Goal: Task Accomplishment & Management: Manage account settings

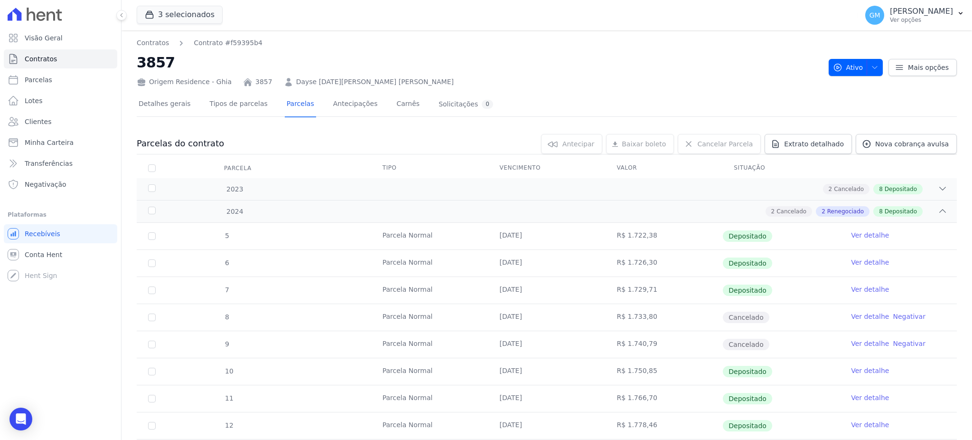
scroll to position [429, 0]
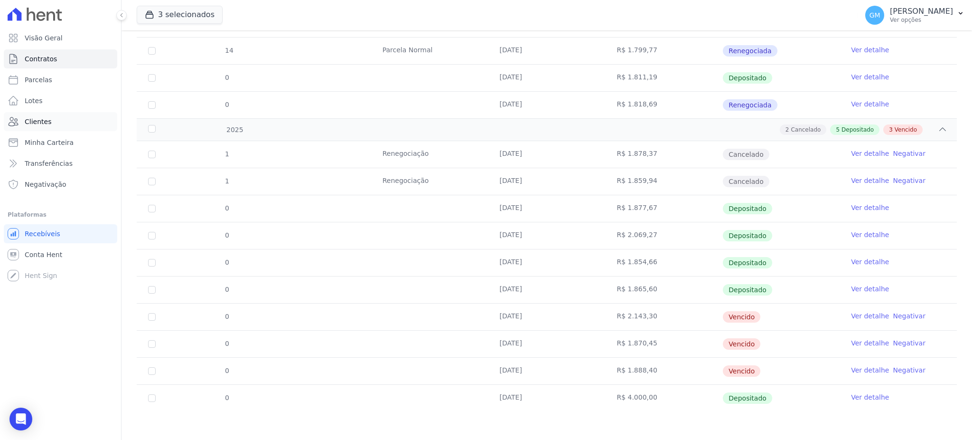
click at [52, 123] on link "Clientes" at bounding box center [60, 121] width 113 height 19
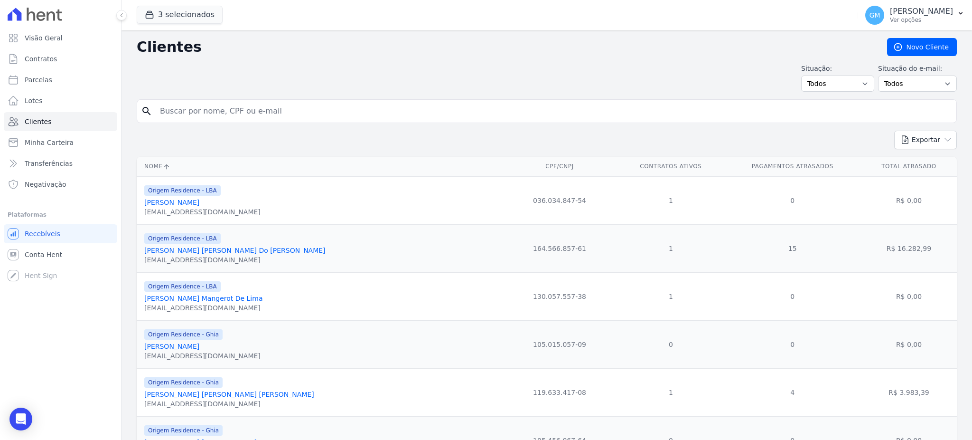
click at [266, 115] on input "search" at bounding box center [553, 111] width 799 height 19
type input "Maicon Daivison [PERSON_NAME]"
drag, startPoint x: 285, startPoint y: 111, endPoint x: 171, endPoint y: 110, distance: 114.4
click at [171, 110] on input "Maicon Daivison [PERSON_NAME]" at bounding box center [553, 111] width 799 height 19
drag, startPoint x: 261, startPoint y: 110, endPoint x: 276, endPoint y: 110, distance: 15.2
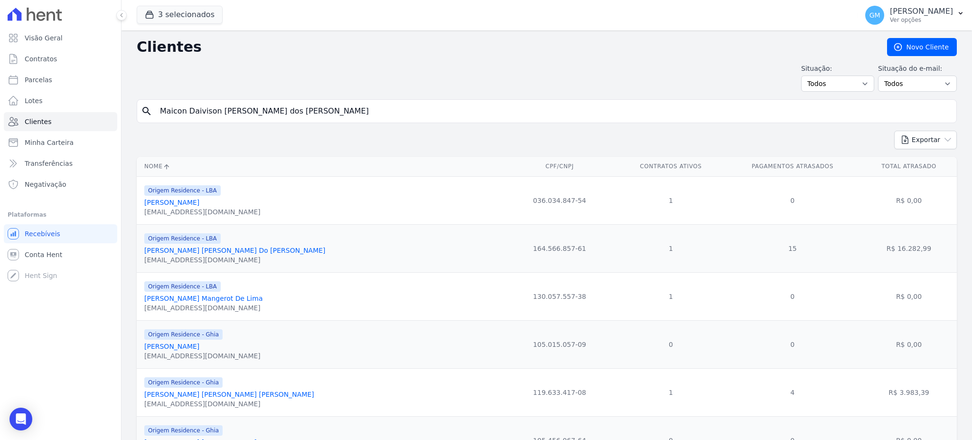
click at [261, 110] on input "Maicon Daivison [PERSON_NAME]" at bounding box center [553, 111] width 799 height 19
click at [298, 110] on input "Maicon Daivison [PERSON_NAME]" at bounding box center [553, 111] width 799 height 19
drag, startPoint x: 298, startPoint y: 110, endPoint x: 151, endPoint y: 113, distance: 147.7
click at [151, 113] on div "search Maicon Daivison Martins dos Santos" at bounding box center [547, 111] width 820 height 24
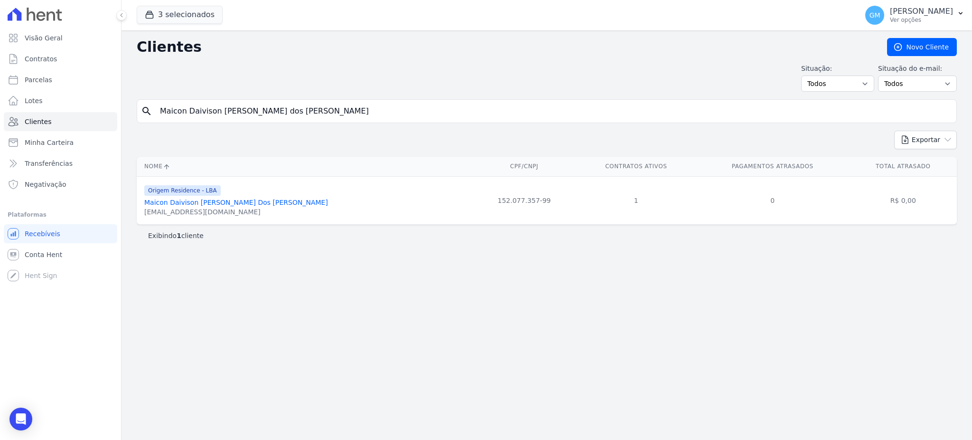
click at [198, 206] on link "Maicon Daivison Martins Dos Santos" at bounding box center [236, 202] width 184 height 8
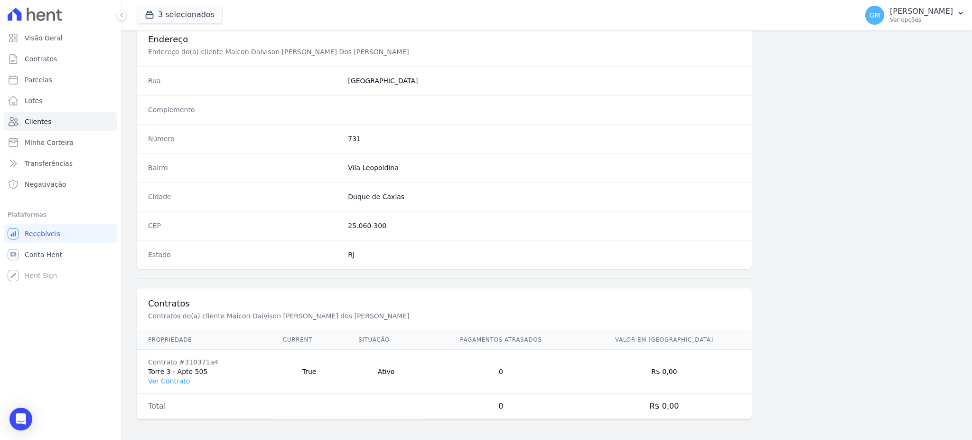
scroll to position [449, 0]
click at [178, 379] on link "Ver Contrato" at bounding box center [169, 379] width 42 height 8
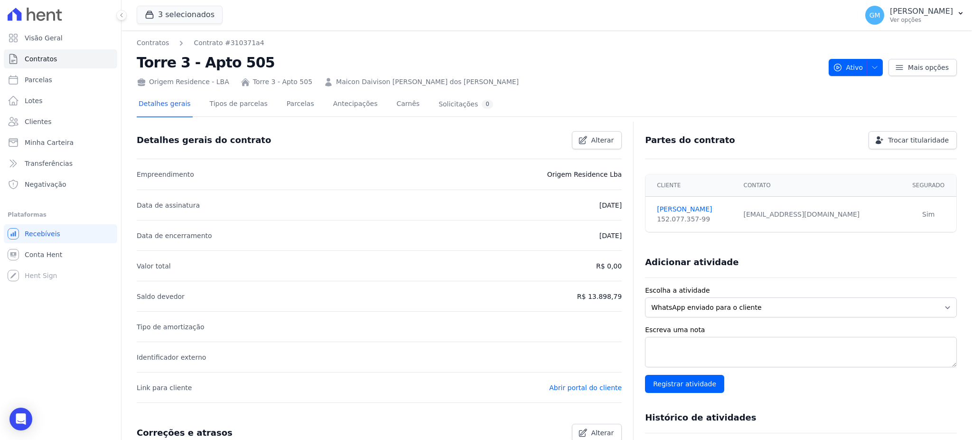
click at [271, 102] on div "Detalhes gerais Tipos de parcelas Parcelas Antecipações Carnês Solicitações 0" at bounding box center [316, 104] width 358 height 25
click at [292, 109] on link "Parcelas" at bounding box center [300, 104] width 31 height 25
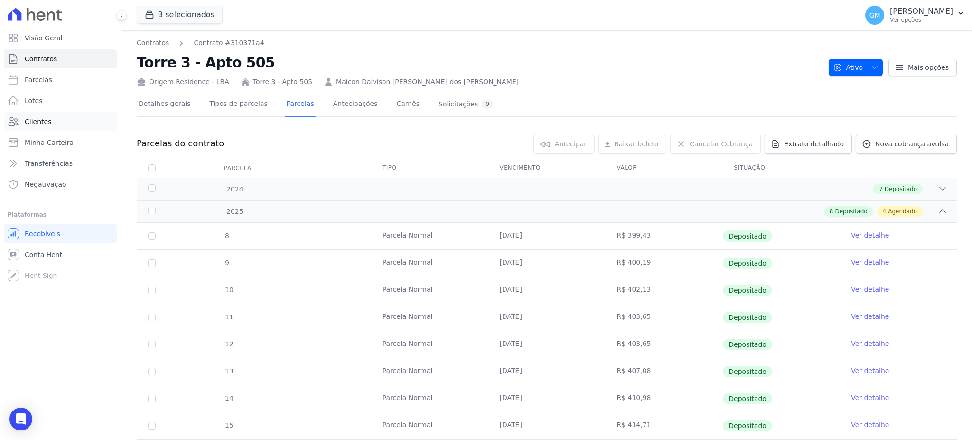
click at [57, 118] on link "Clientes" at bounding box center [60, 121] width 113 height 19
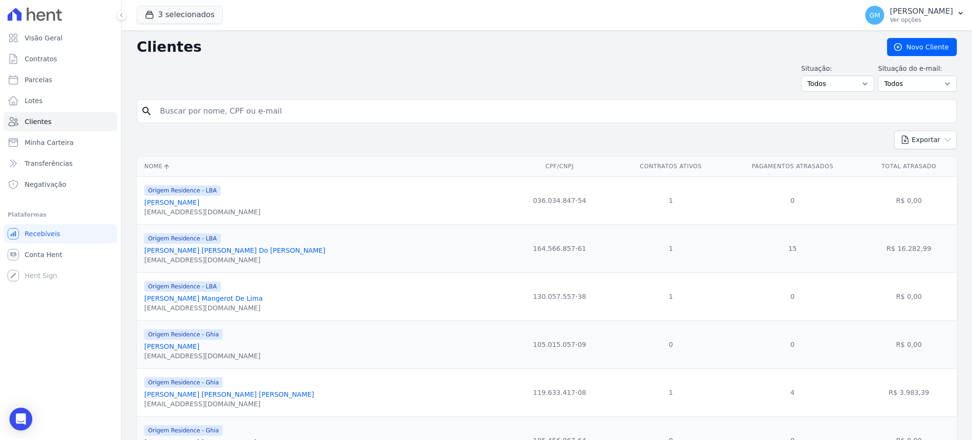
click at [181, 117] on input "search" at bounding box center [553, 111] width 799 height 19
paste input "Maicon Daivison [PERSON_NAME]"
type input "Maicon Daivison [PERSON_NAME]"
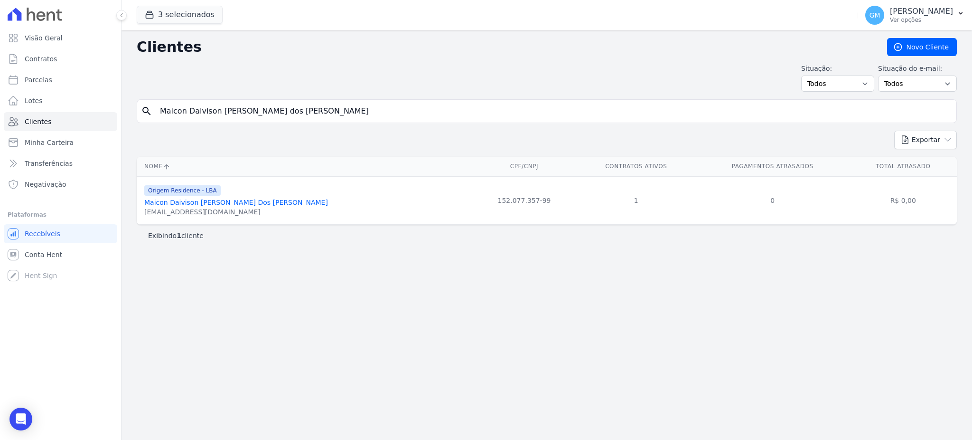
click at [240, 200] on link "Maicon Daivison Martins Dos Santos" at bounding box center [236, 202] width 184 height 8
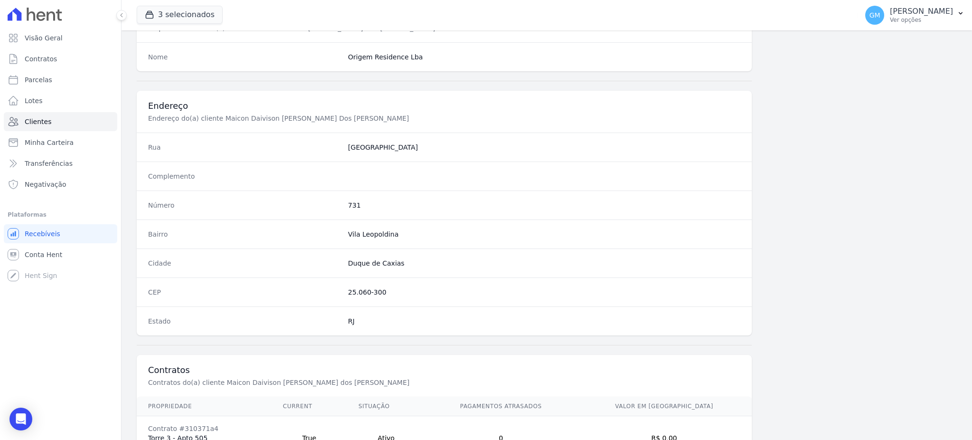
scroll to position [449, 0]
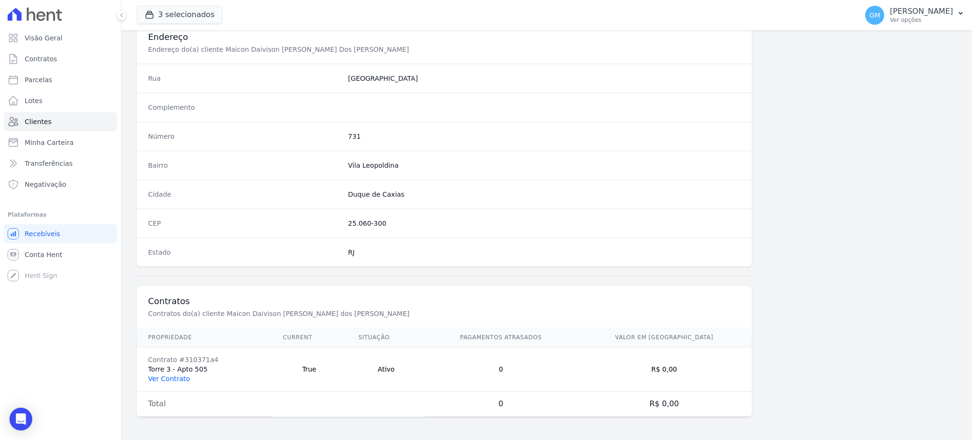
click at [151, 380] on link "Ver Contrato" at bounding box center [169, 379] width 42 height 8
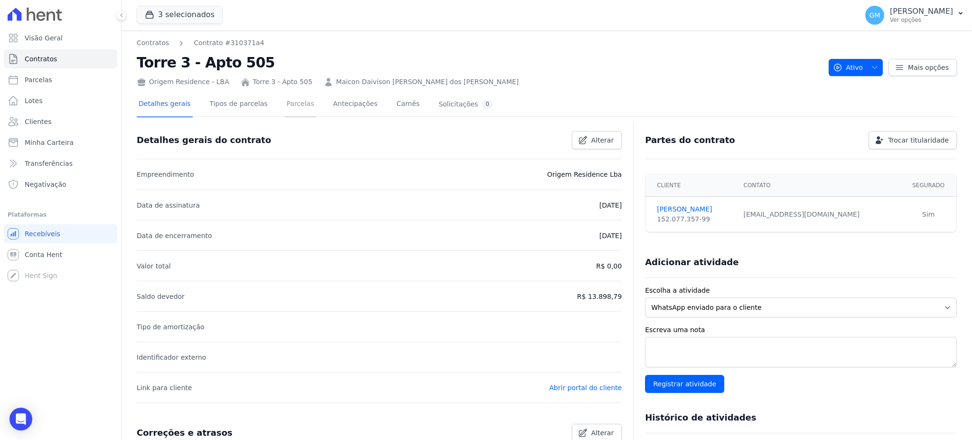
click at [285, 103] on link "Parcelas" at bounding box center [300, 104] width 31 height 25
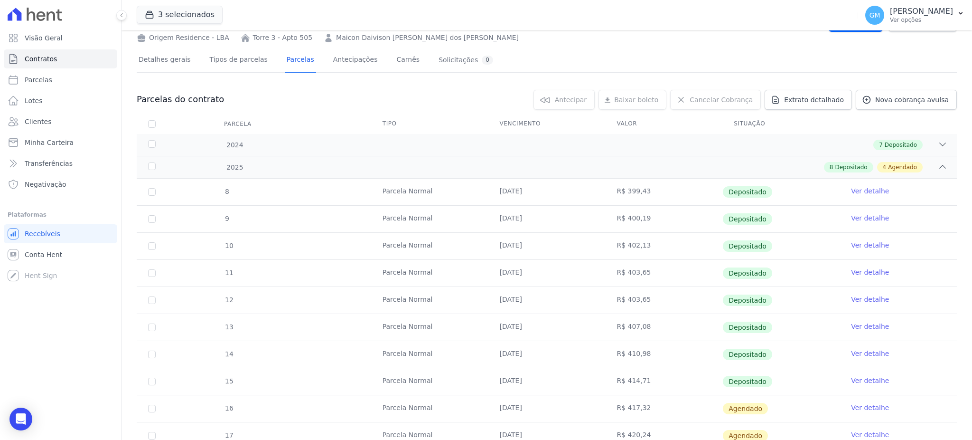
scroll to position [126, 0]
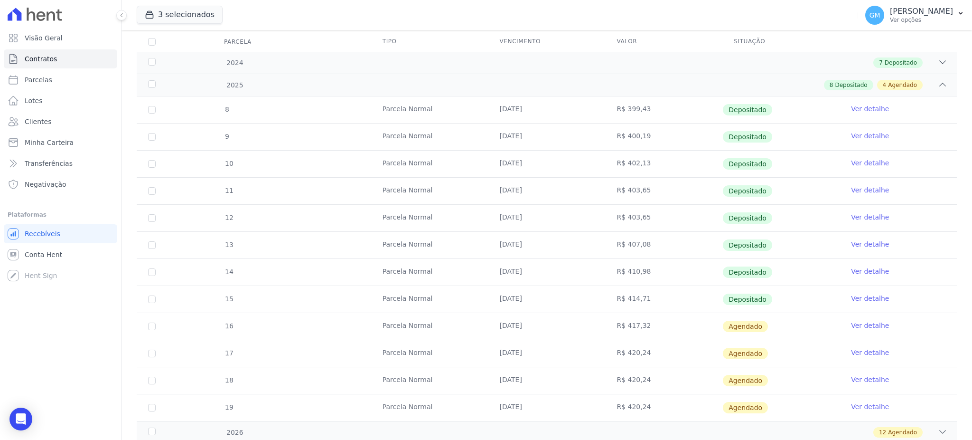
drag, startPoint x: 496, startPoint y: 299, endPoint x: 540, endPoint y: 297, distance: 43.7
click at [540, 297] on td "25/08/2025" at bounding box center [547, 299] width 117 height 27
click at [869, 300] on link "Ver detalhe" at bounding box center [870, 297] width 38 height 9
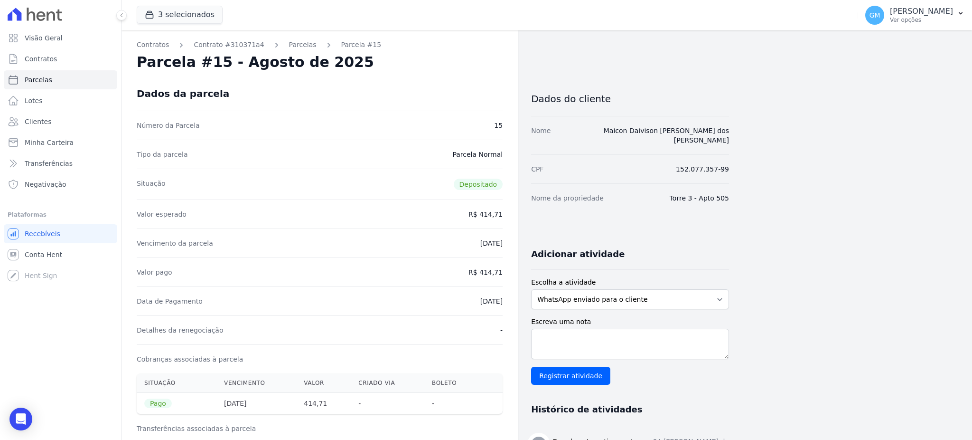
drag, startPoint x: 429, startPoint y: 97, endPoint x: 344, endPoint y: 56, distance: 94.3
click at [429, 97] on div "Dados da parcela" at bounding box center [320, 93] width 366 height 34
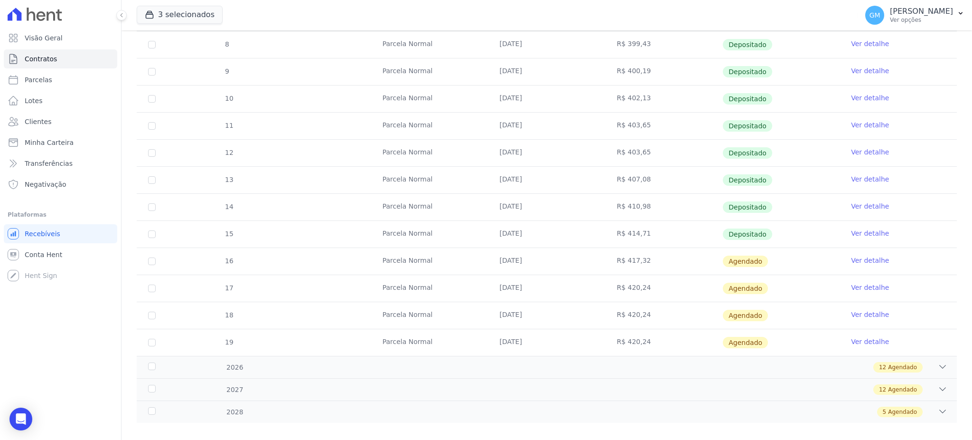
scroll to position [202, 0]
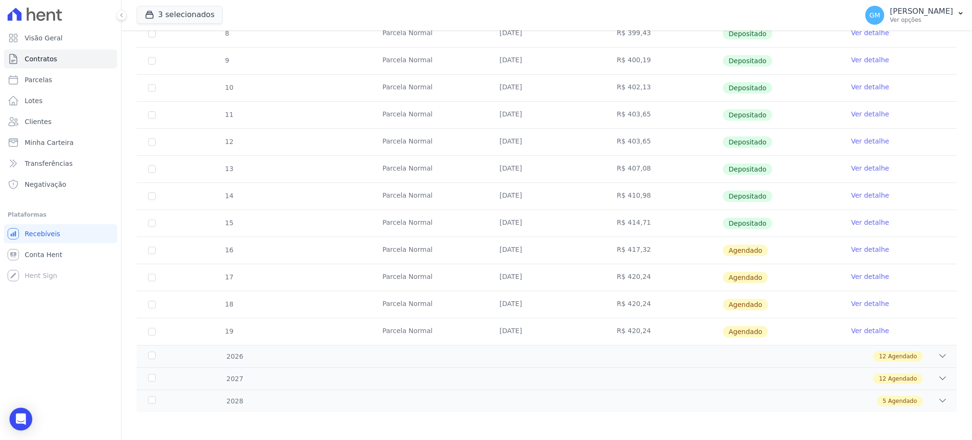
click at [851, 245] on link "Ver detalhe" at bounding box center [870, 249] width 38 height 9
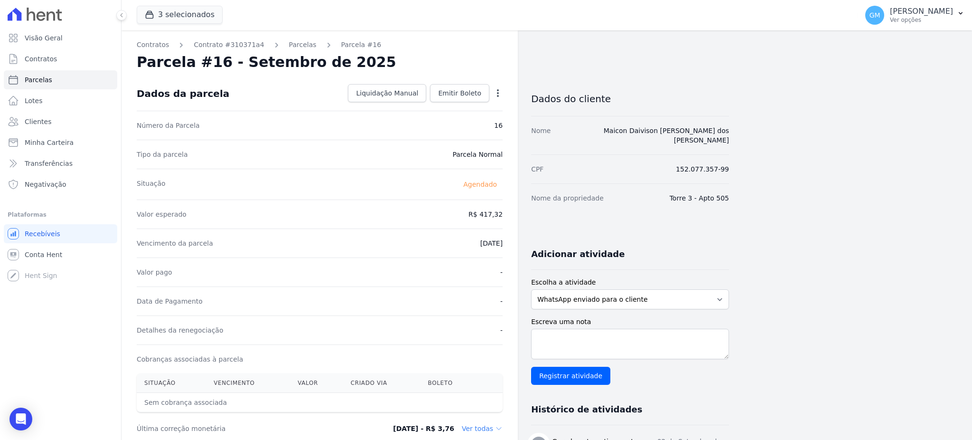
click at [496, 92] on icon "button" at bounding box center [497, 92] width 9 height 9
click at [450, 106] on link "Alterar" at bounding box center [457, 105] width 84 height 17
click at [440, 106] on link "Alterar" at bounding box center [457, 105] width 84 height 17
click at [435, 107] on link "Alterar" at bounding box center [457, 105] width 84 height 17
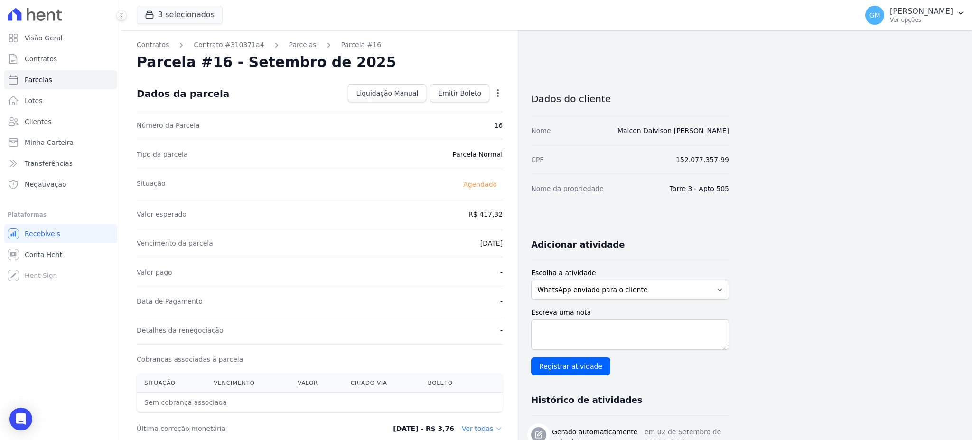
click at [499, 89] on icon "button" at bounding box center [497, 92] width 9 height 9
click at [446, 104] on link "Alterar" at bounding box center [457, 105] width 84 height 17
drag, startPoint x: 457, startPoint y: 216, endPoint x: 509, endPoint y: 218, distance: 52.3
click at [509, 218] on div "Contratos Contrato #310371a4 Parcelas Parcela #16 Parcela #16 - Setembro de 202…" at bounding box center [320, 368] width 396 height 677
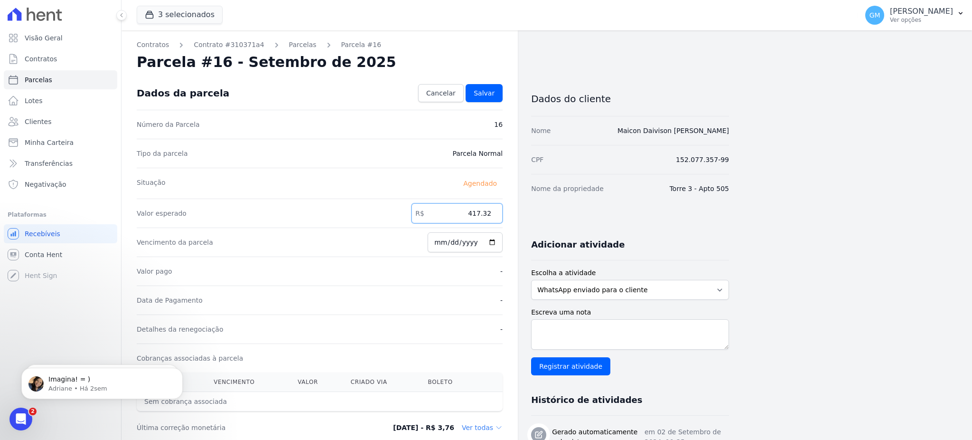
paste input "61"
type input "417.61"
click at [477, 98] on link "Salvar" at bounding box center [484, 93] width 37 height 18
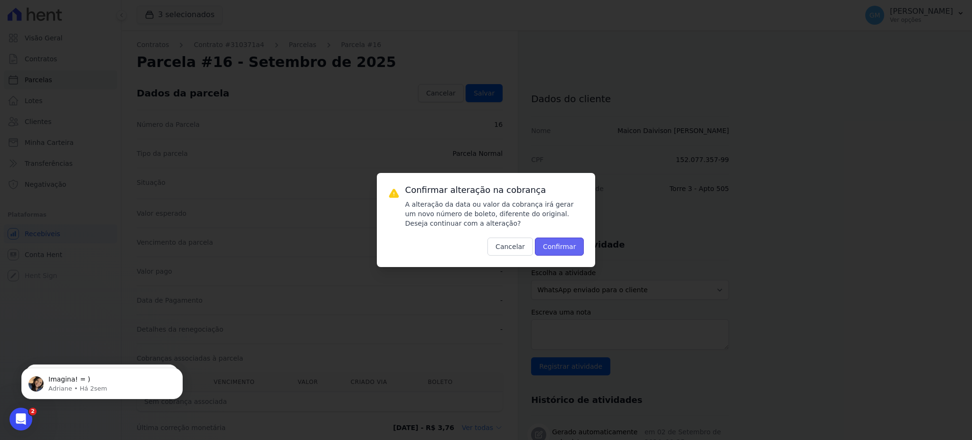
click at [564, 247] on button "Confirmar" at bounding box center [559, 246] width 49 height 18
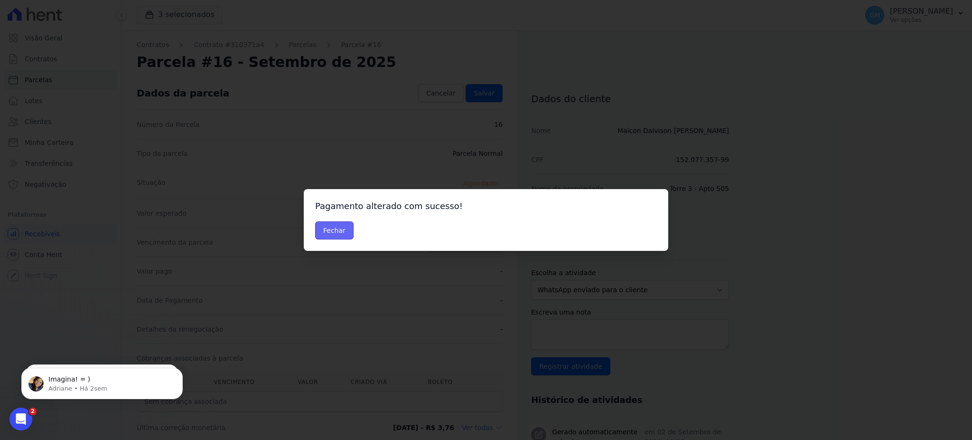
click at [349, 236] on button "Fechar" at bounding box center [334, 230] width 38 height 18
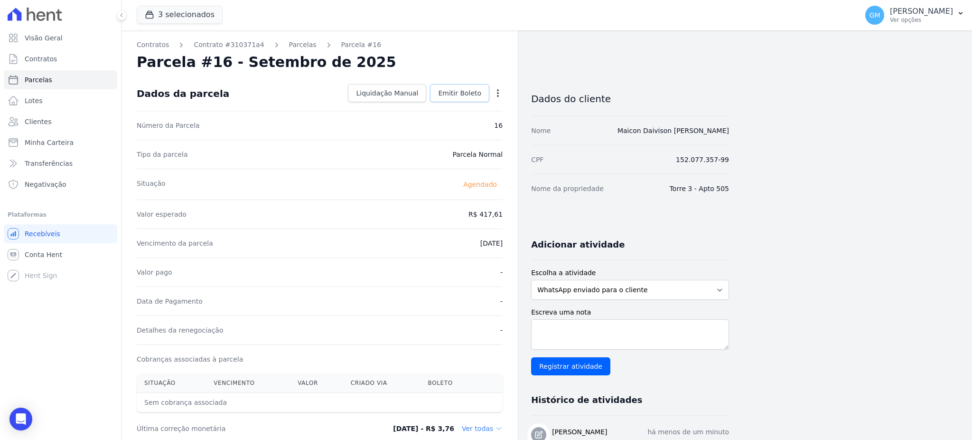
click at [460, 91] on span "Emitir Boleto" at bounding box center [459, 92] width 43 height 9
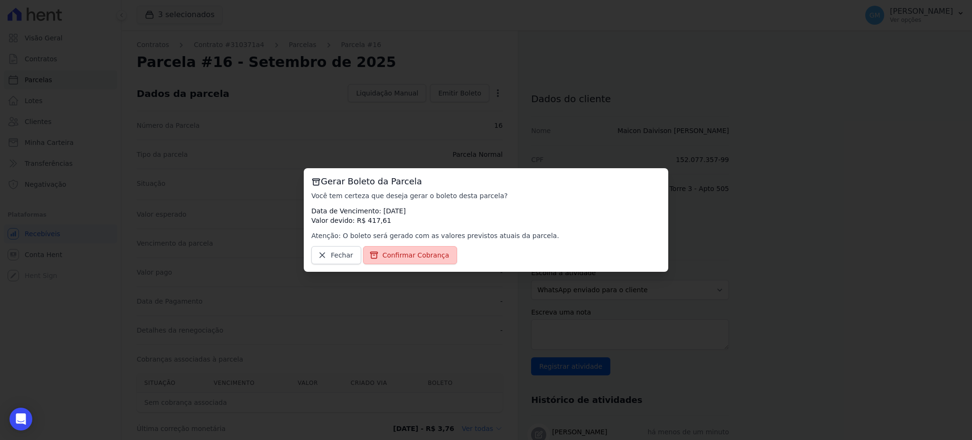
click at [424, 264] on link "Confirmar Cobrança" at bounding box center [410, 255] width 94 height 18
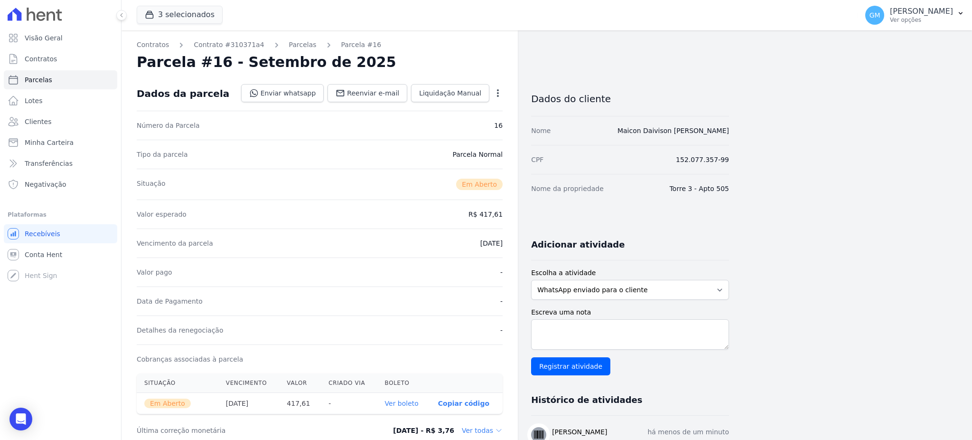
click at [408, 405] on link "Ver boleto" at bounding box center [402, 403] width 34 height 8
